Goal: Communication & Community: Participate in discussion

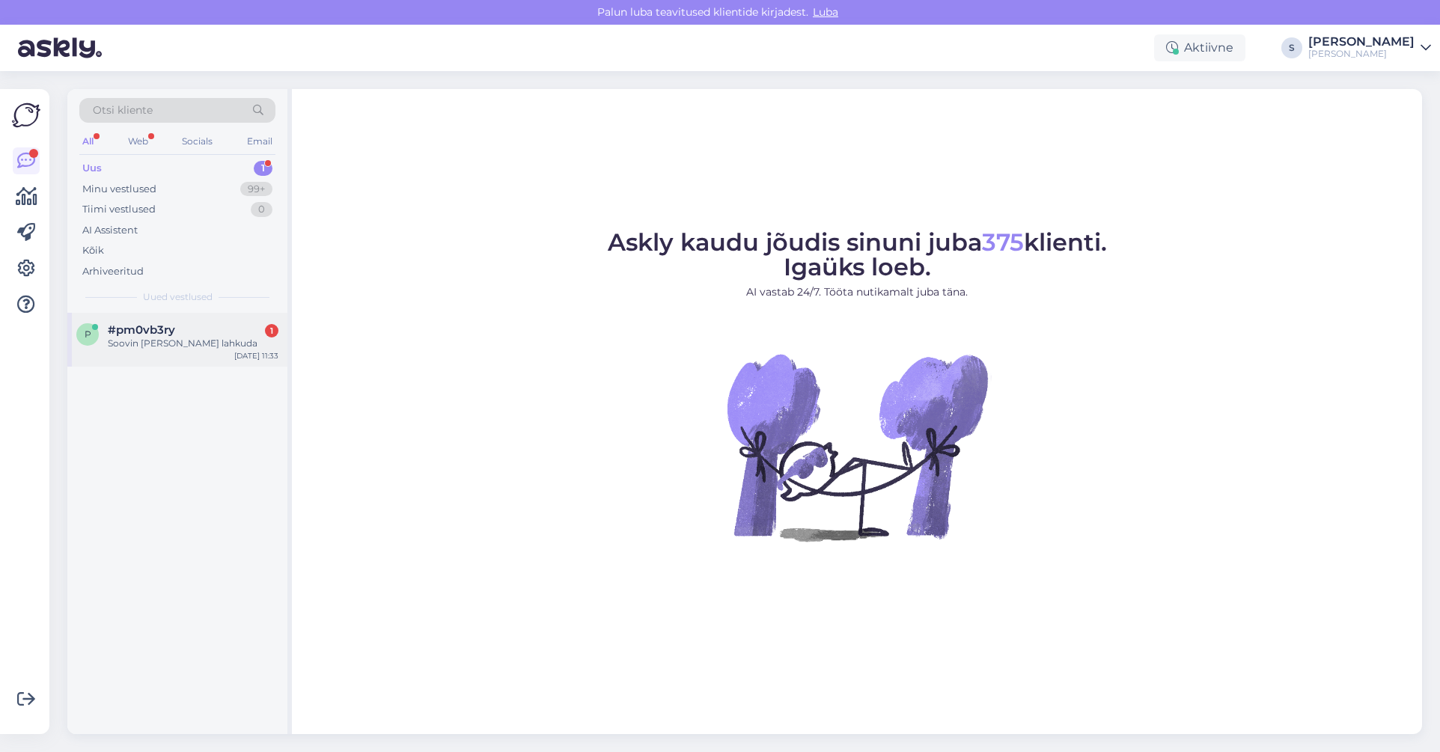
click at [167, 345] on div "Soovin teie Kamee lehelt lahkuda" at bounding box center [193, 343] width 171 height 13
click at [123, 189] on div "Minu vestlused" at bounding box center [119, 189] width 74 height 15
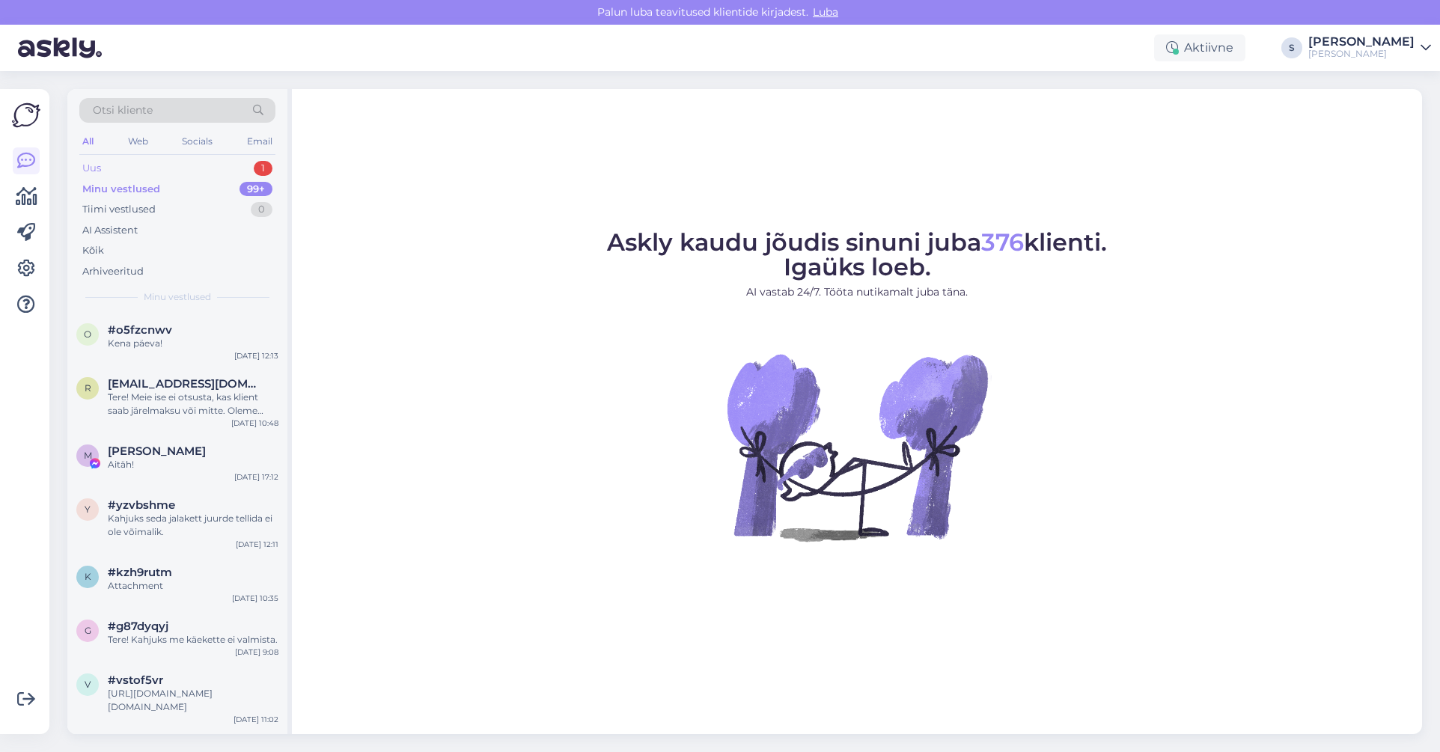
click at [95, 168] on div "Uus" at bounding box center [91, 168] width 19 height 15
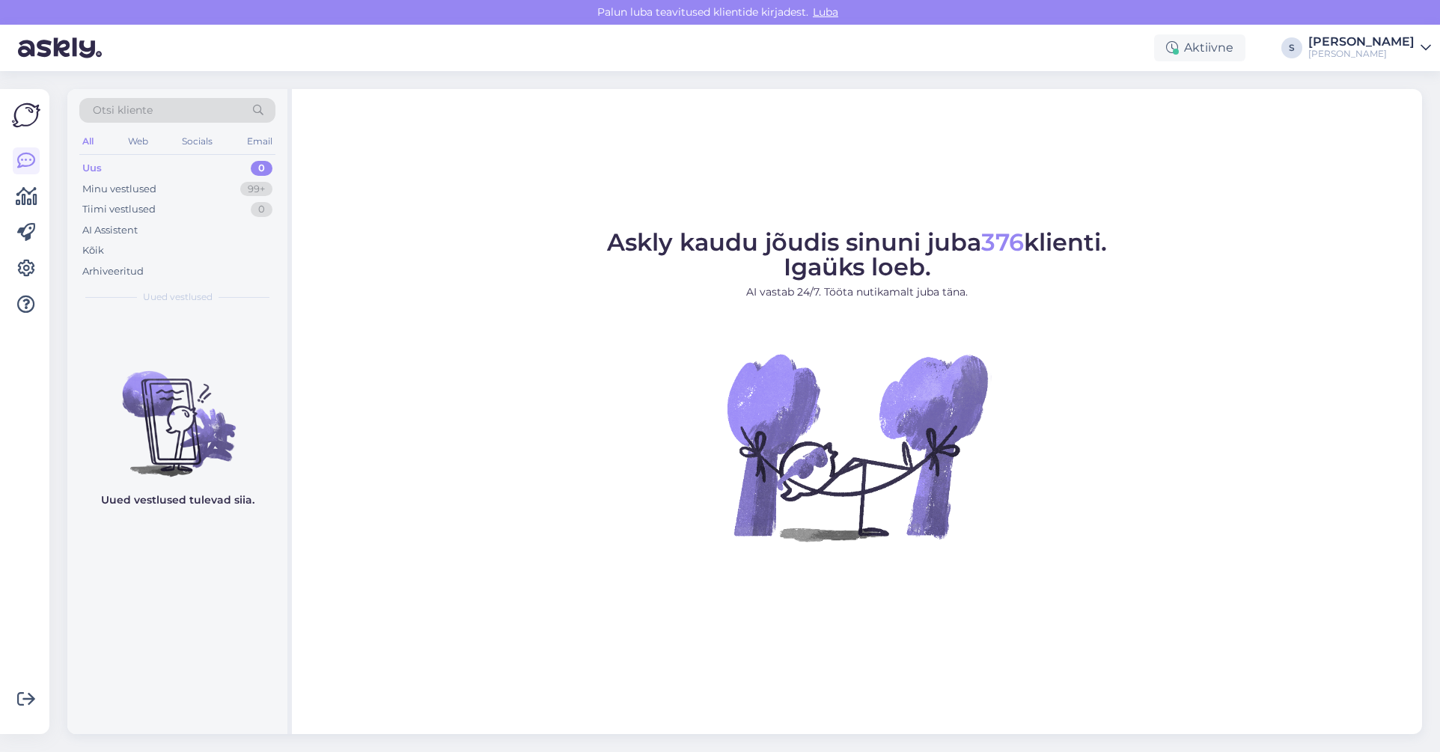
click at [102, 168] on div "Uus 0" at bounding box center [177, 168] width 196 height 21
click at [139, 183] on div "Minu vestlused" at bounding box center [119, 189] width 74 height 15
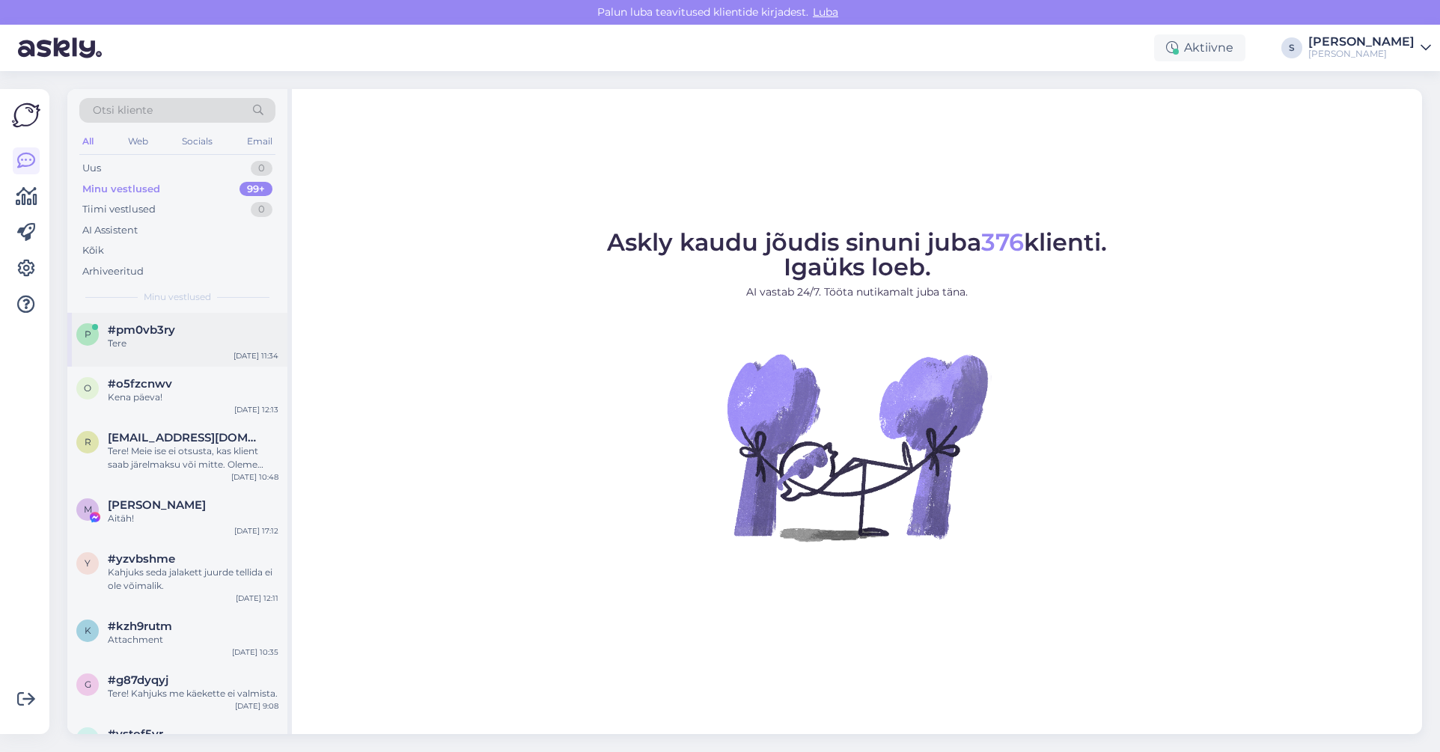
click at [148, 336] on span "#pm0vb3ry" at bounding box center [141, 329] width 67 height 13
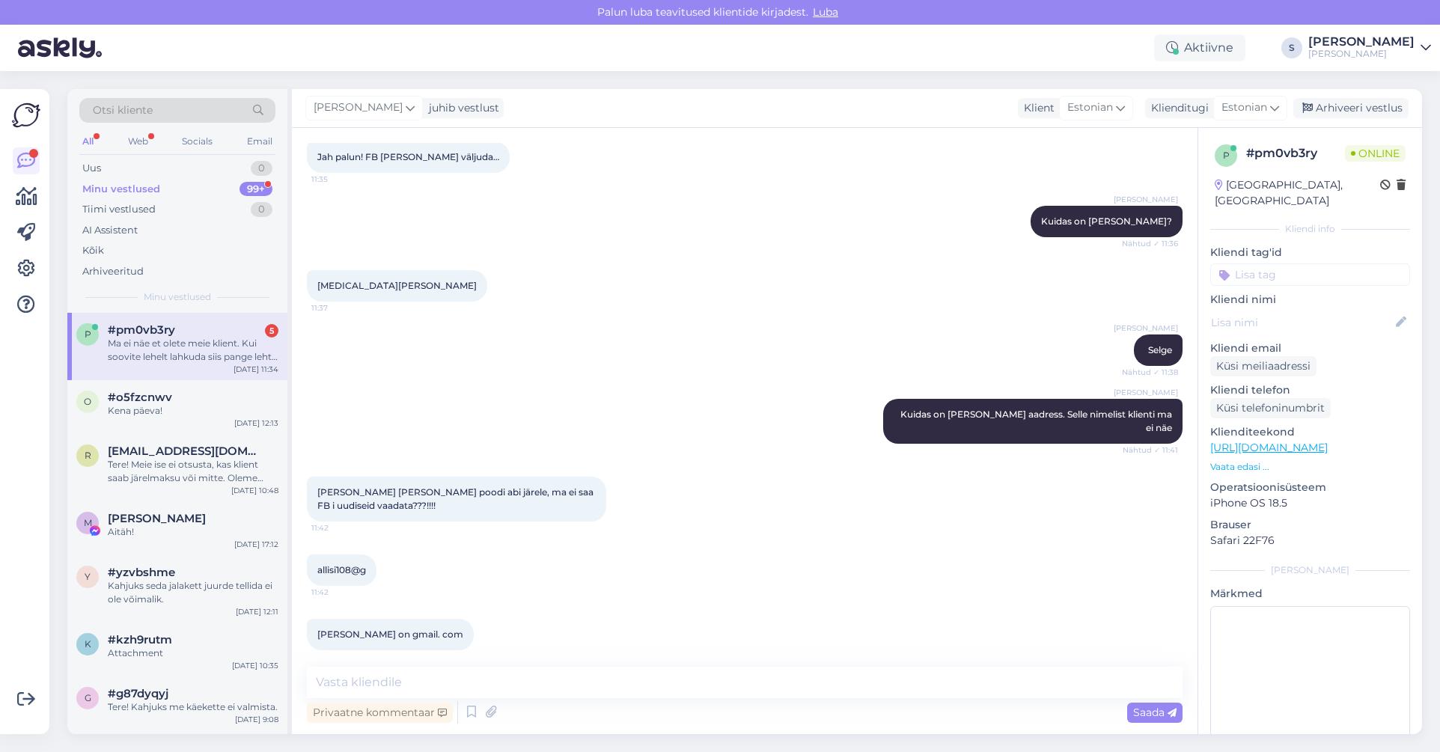
scroll to position [352, 0]
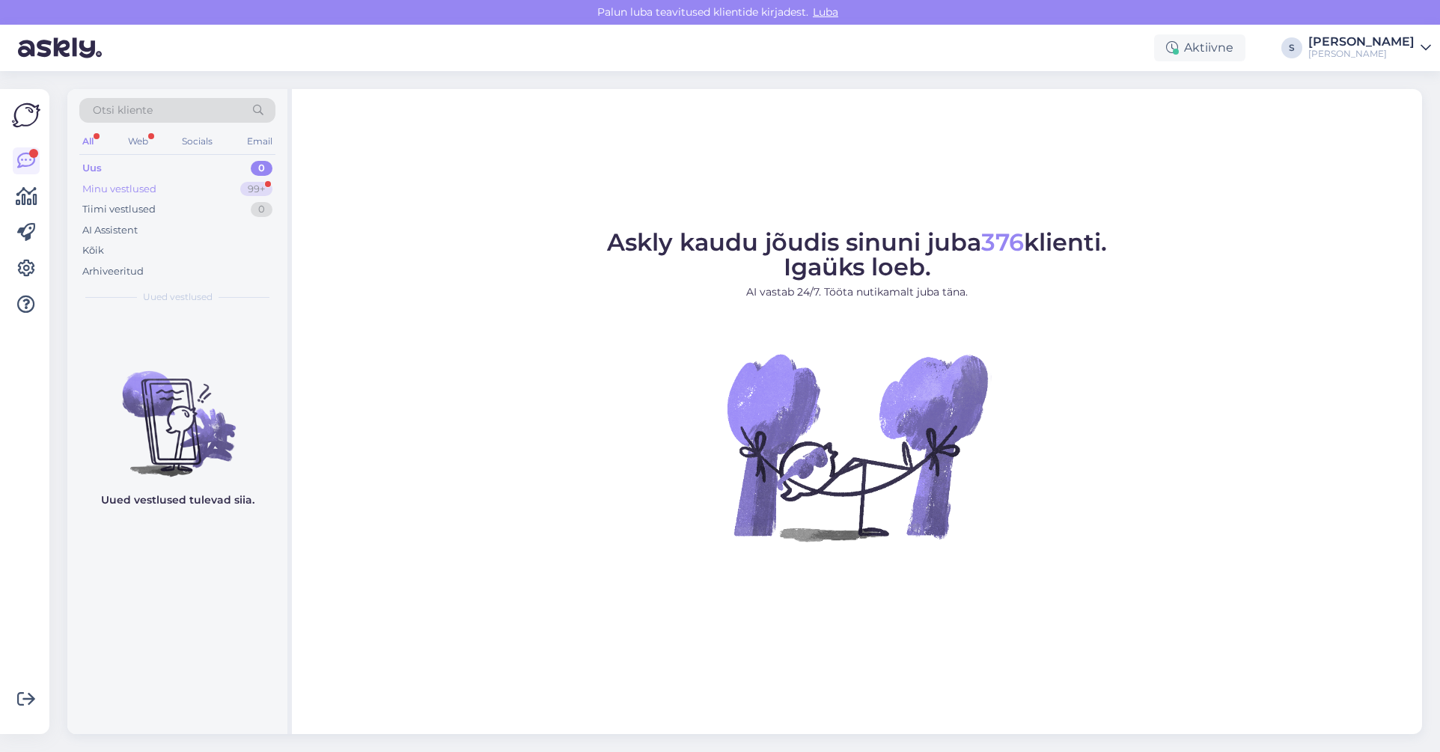
click at [105, 189] on div "Minu vestlused" at bounding box center [119, 189] width 74 height 15
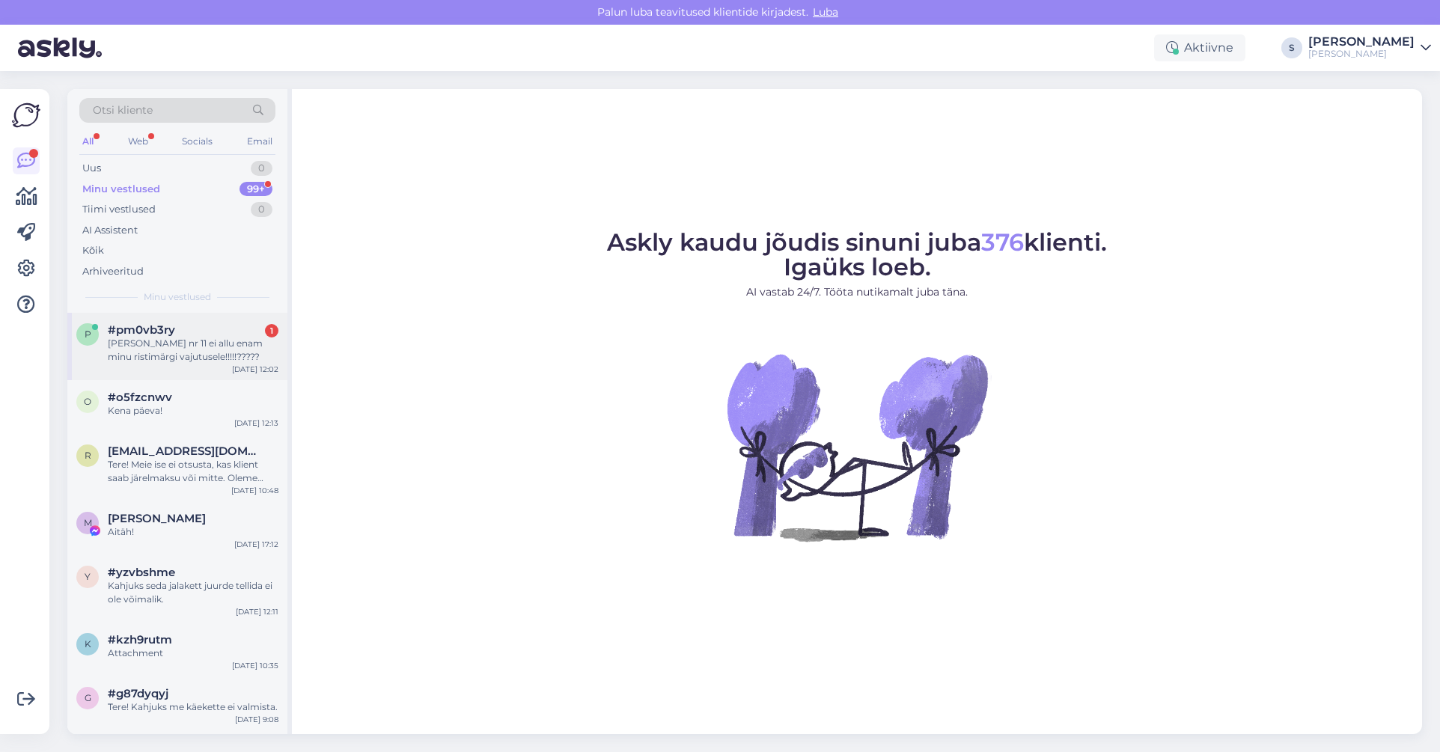
click at [125, 357] on div "Minu appel nr 11 ei allu enam minu ristimärgi vajutusele!!!!!?????" at bounding box center [193, 350] width 171 height 27
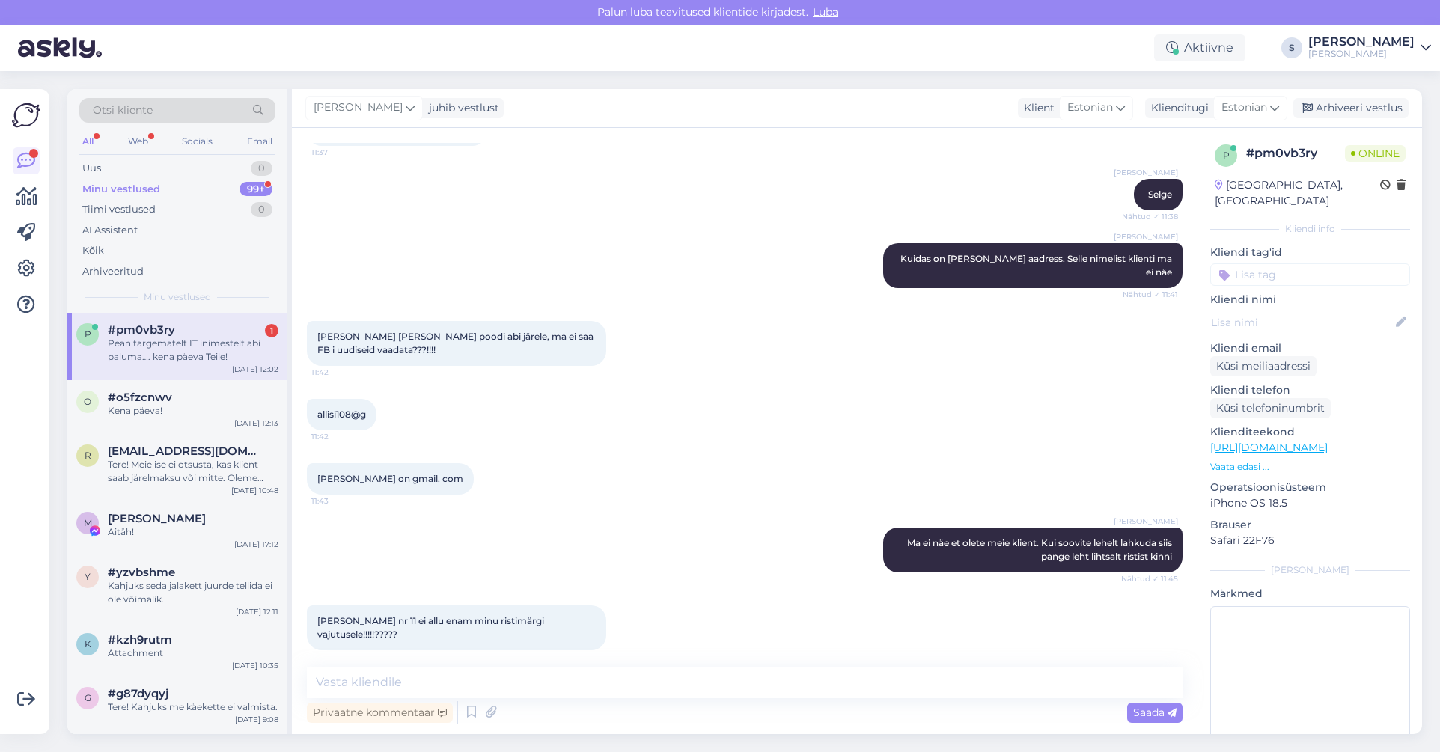
scroll to position [507, 0]
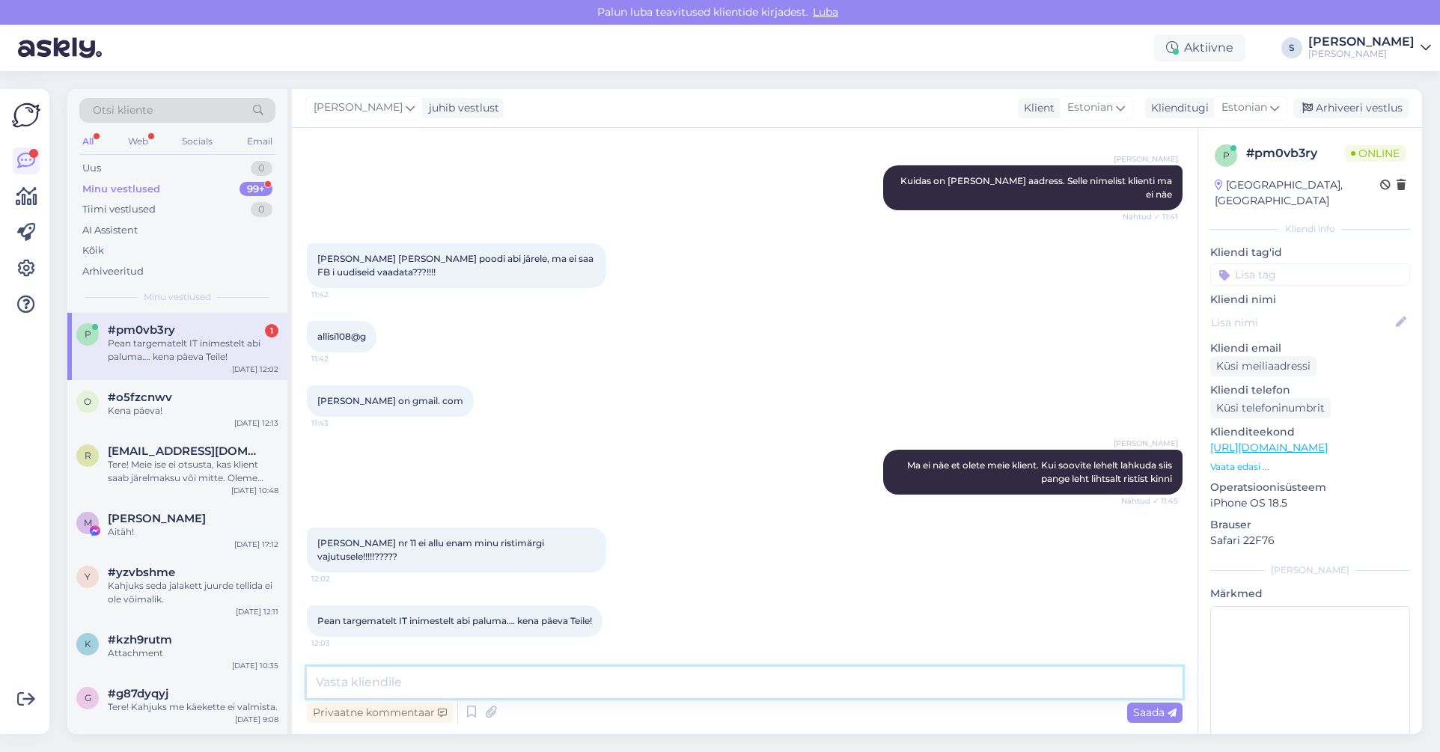
click at [494, 679] on textarea at bounding box center [744, 682] width 875 height 31
drag, startPoint x: 321, startPoint y: 681, endPoint x: 331, endPoint y: 655, distance: 27.9
click at [322, 679] on textarea "kena päeva ka Teile!" at bounding box center [744, 682] width 875 height 31
type textarea "Kena päeva ka Teile!"
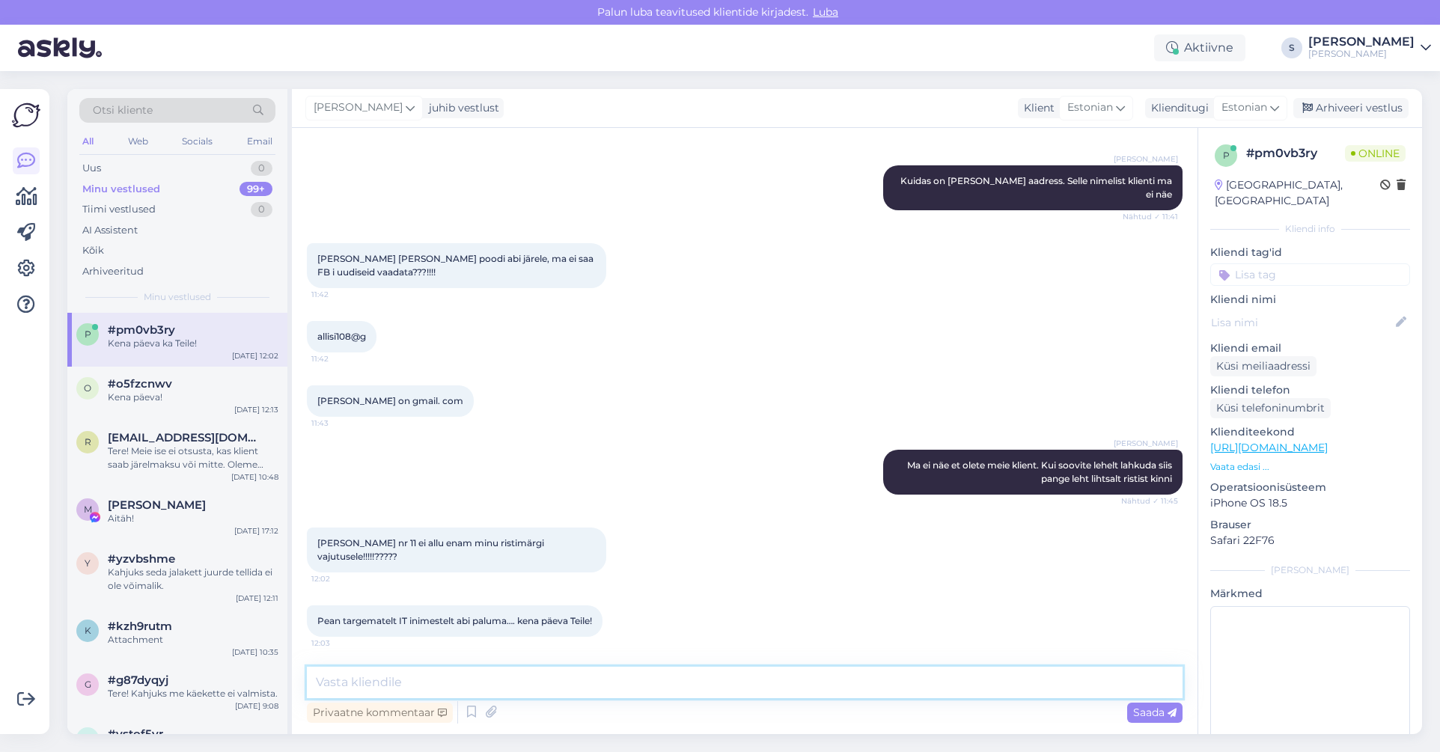
scroll to position [572, 0]
